Goal: Register for event/course

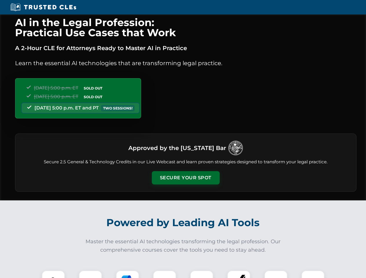
click at [185, 178] on button "Secure Your Spot" at bounding box center [186, 177] width 68 height 13
click at [53, 274] on img at bounding box center [53, 282] width 17 height 17
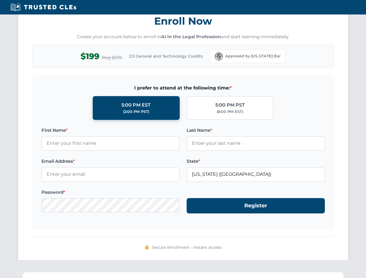
scroll to position [569, 0]
